Goal: Task Accomplishment & Management: Use online tool/utility

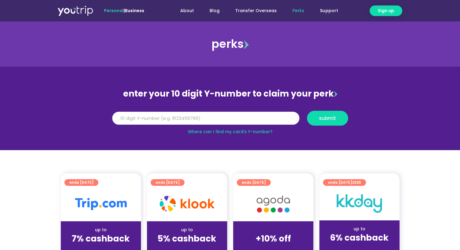
click at [235, 115] on input "Y Number" at bounding box center [205, 118] width 187 height 13
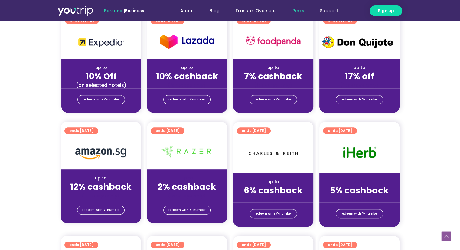
scroll to position [151, 0]
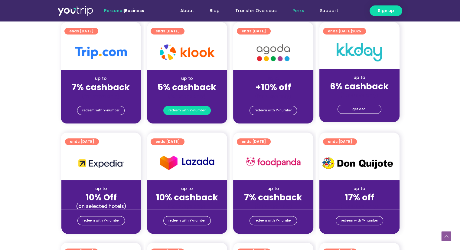
click at [185, 110] on span "redeem with Y-number" at bounding box center [187, 110] width 37 height 8
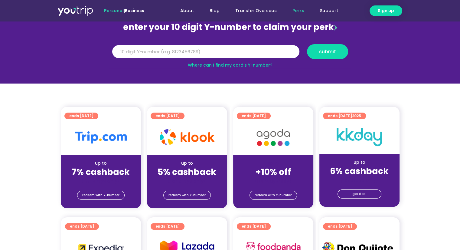
click at [190, 128] on div at bounding box center [187, 137] width 80 height 34
click at [237, 51] on input "Y Number" at bounding box center [205, 51] width 187 height 13
click at [179, 164] on div "up to" at bounding box center [187, 163] width 70 height 6
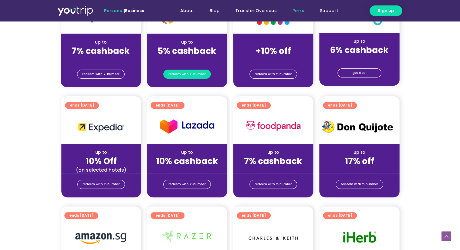
click at [197, 75] on span "redeem with Y-number" at bounding box center [187, 74] width 37 height 8
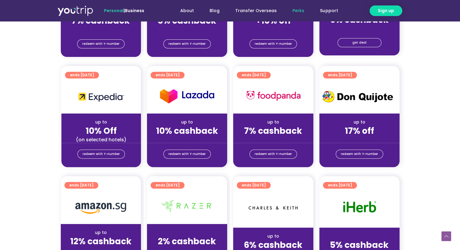
scroll to position [97, 0]
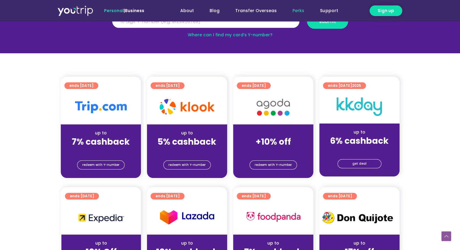
click at [98, 135] on div "up to" at bounding box center [101, 133] width 70 height 6
click at [287, 164] on span "redeem with Y-number" at bounding box center [273, 165] width 37 height 8
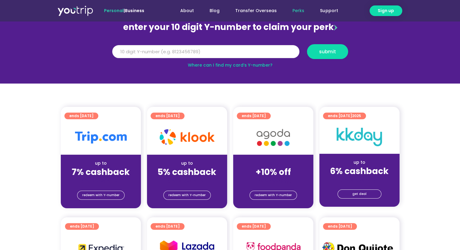
click at [208, 54] on input "Y Number" at bounding box center [205, 51] width 187 height 13
